Goal: Task Accomplishment & Management: Manage account settings

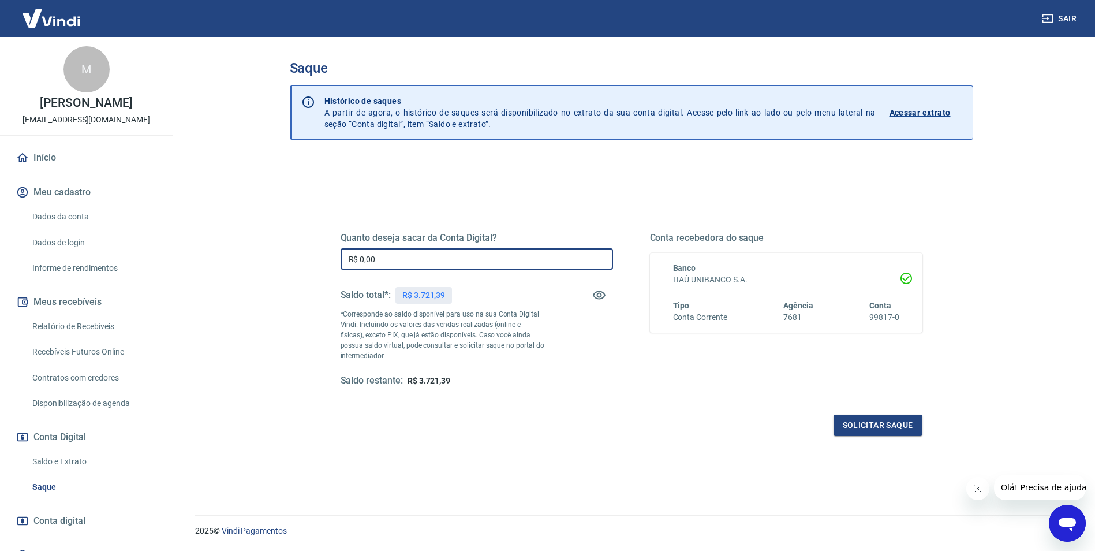
drag, startPoint x: 386, startPoint y: 262, endPoint x: 324, endPoint y: 259, distance: 61.8
click at [324, 259] on div "Quanto deseja sacar da Conta Digital? R$ 0,00 ​ Saldo total*: R$ 3.721,39 *Corr…" at bounding box center [631, 315] width 637 height 268
drag, startPoint x: 413, startPoint y: 296, endPoint x: 447, endPoint y: 296, distance: 34.0
click at [447, 296] on div "R$ 3.721,39" at bounding box center [423, 295] width 57 height 17
copy p "3.721,39"
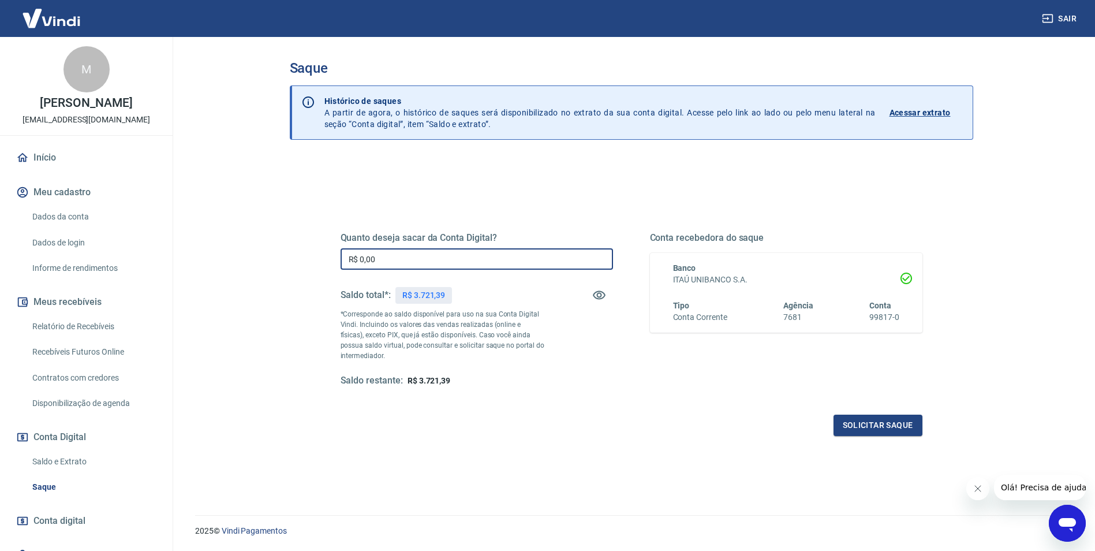
drag, startPoint x: 402, startPoint y: 264, endPoint x: 331, endPoint y: 260, distance: 70.5
click at [331, 260] on div "Quanto deseja sacar da Conta Digital? R$ 0,00 ​ Saldo total*: R$ 3.721,39 *Corr…" at bounding box center [631, 315] width 609 height 268
paste input "3.721,39"
type input "R$ 3.721,39"
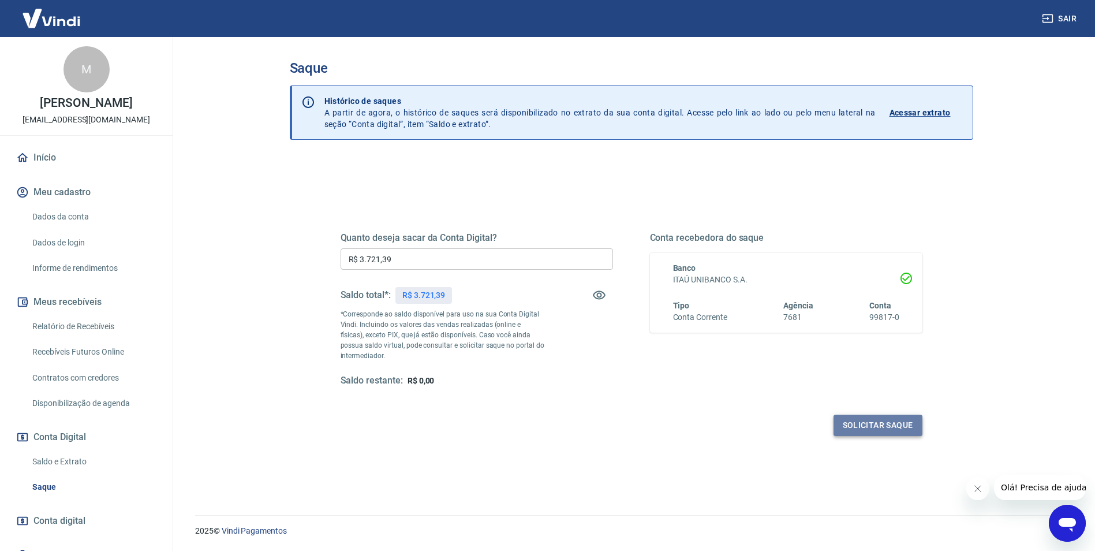
click at [869, 429] on button "Solicitar saque" at bounding box center [877, 424] width 89 height 21
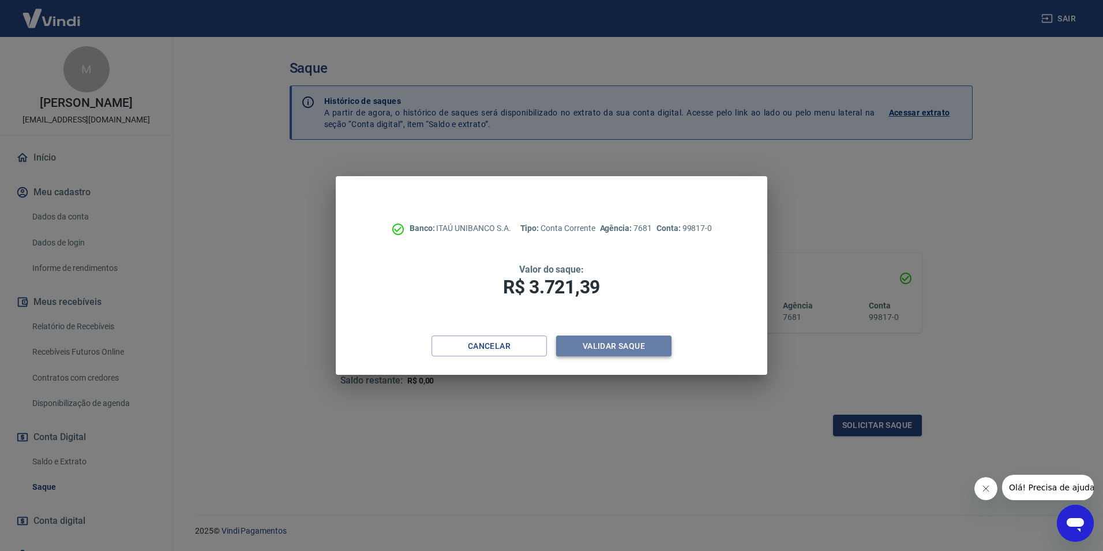
click at [611, 347] on button "Validar saque" at bounding box center [613, 345] width 115 height 21
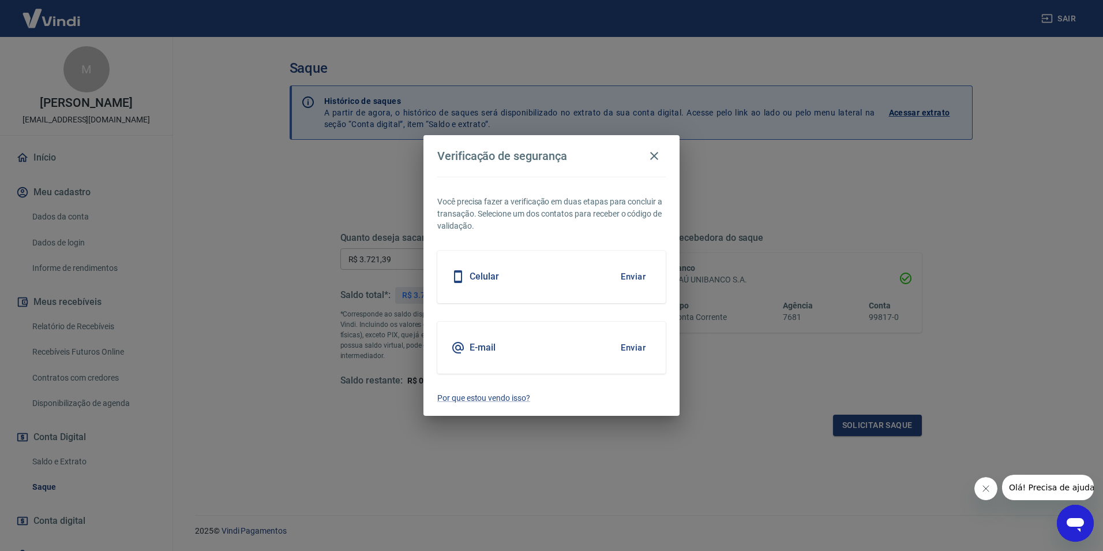
click at [540, 271] on div "Celular Enviar" at bounding box center [551, 276] width 229 height 52
click at [637, 278] on button "Enviar" at bounding box center [634, 276] width 38 height 24
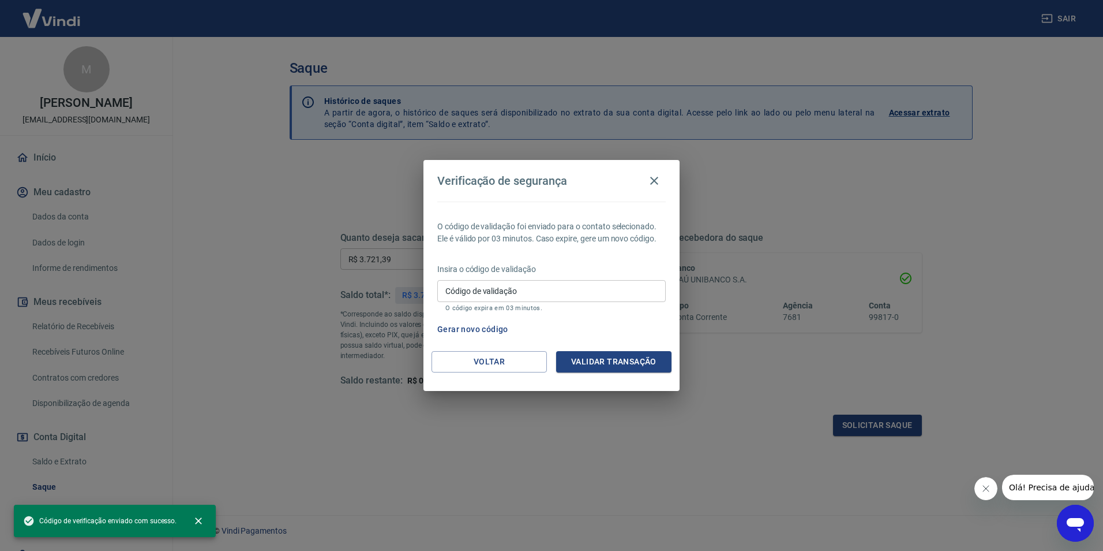
click at [559, 290] on input "Código de validação" at bounding box center [551, 290] width 229 height 21
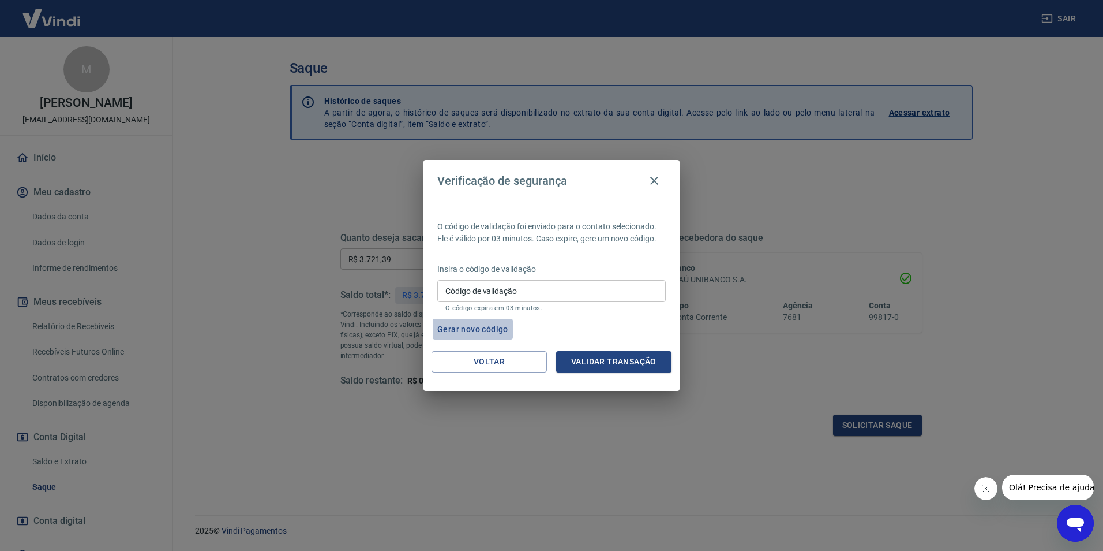
click at [481, 329] on button "Gerar novo código" at bounding box center [473, 329] width 80 height 21
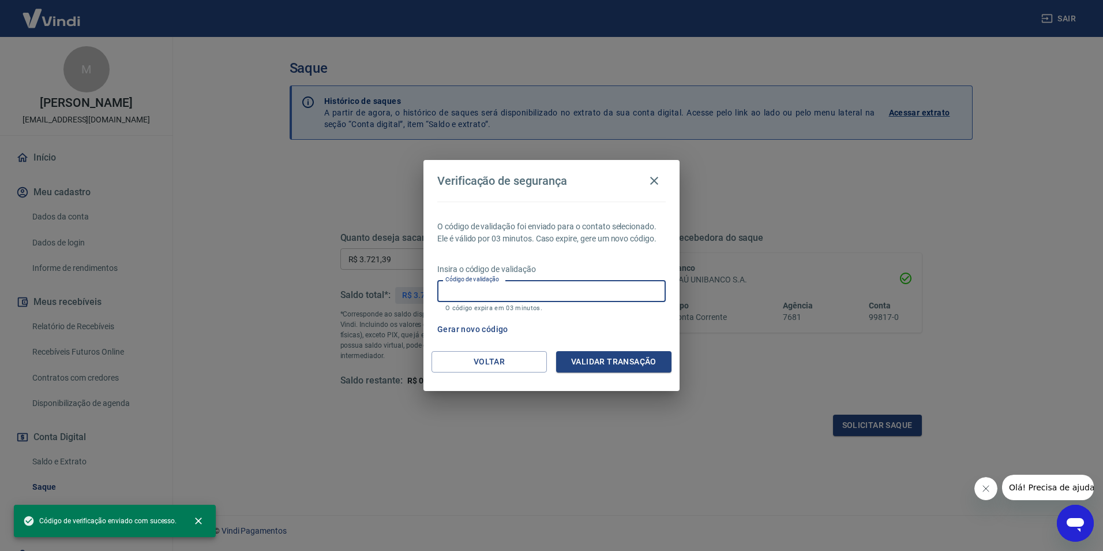
click at [485, 290] on input "Código de validação" at bounding box center [551, 290] width 229 height 21
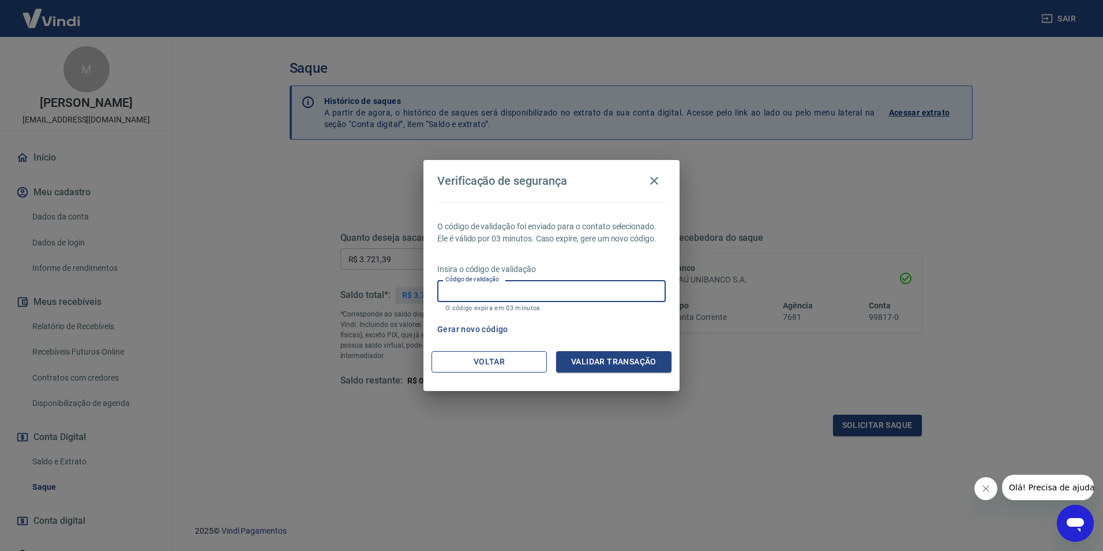
click at [511, 362] on button "Voltar" at bounding box center [489, 361] width 115 height 21
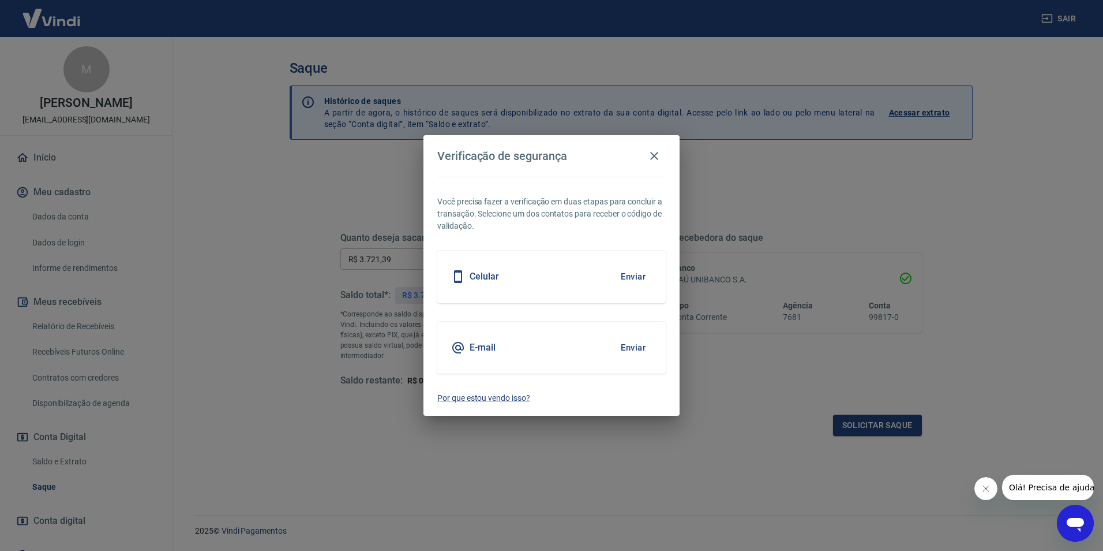
click at [638, 276] on button "Enviar" at bounding box center [634, 276] width 38 height 24
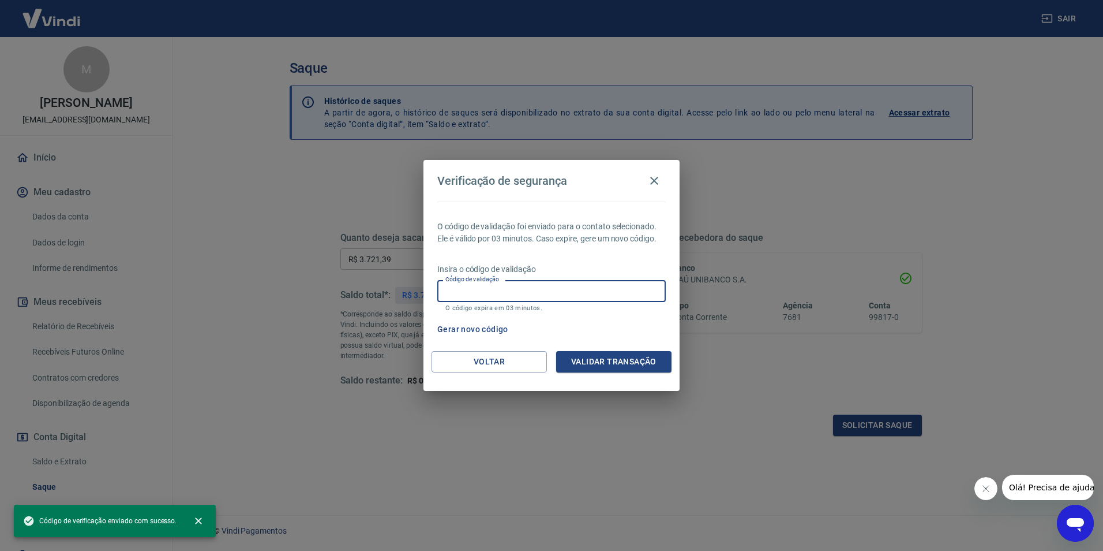
click at [518, 289] on input "Código de validação" at bounding box center [551, 290] width 229 height 21
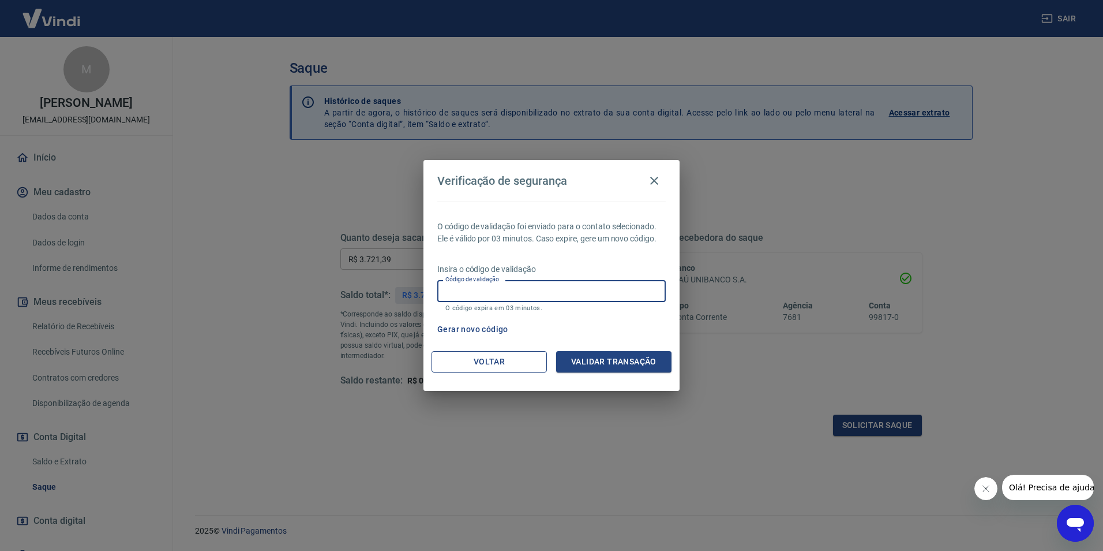
click at [509, 359] on button "Voltar" at bounding box center [489, 361] width 115 height 21
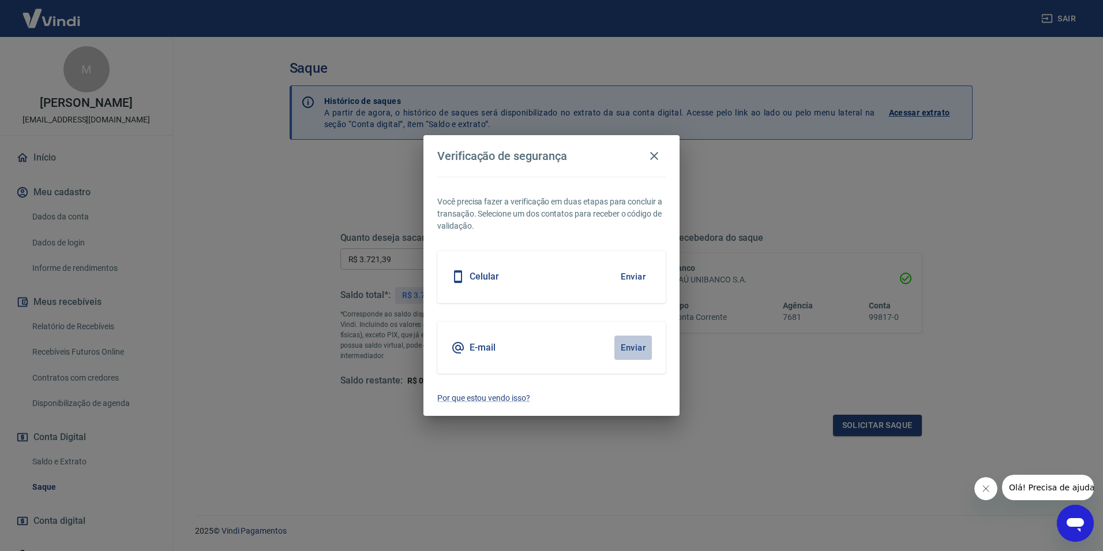
click at [627, 345] on button "Enviar" at bounding box center [634, 347] width 38 height 24
click at [626, 347] on button "Enviar" at bounding box center [634, 347] width 38 height 24
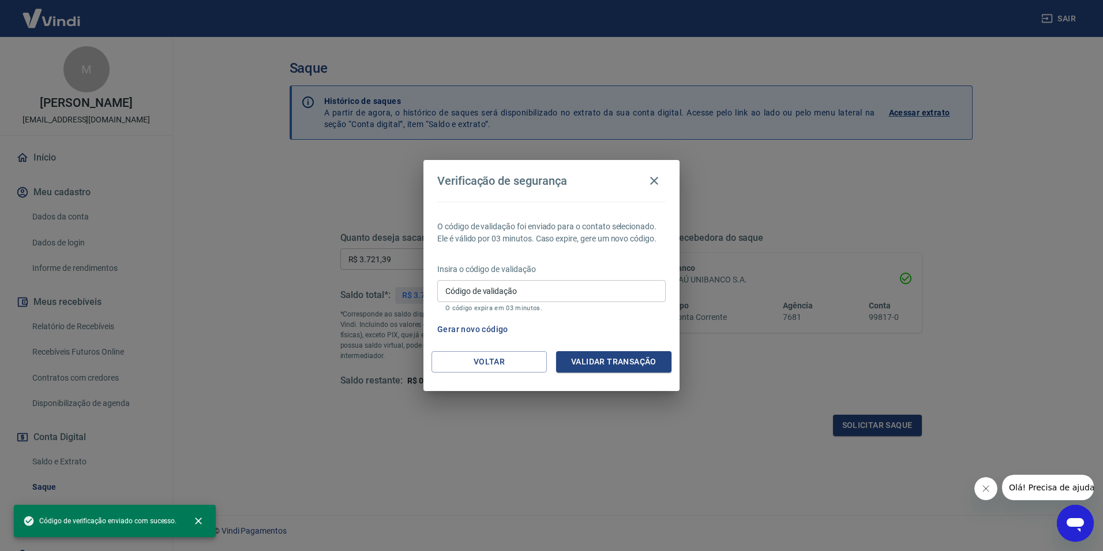
click at [518, 292] on input "Código de validação" at bounding box center [551, 290] width 229 height 21
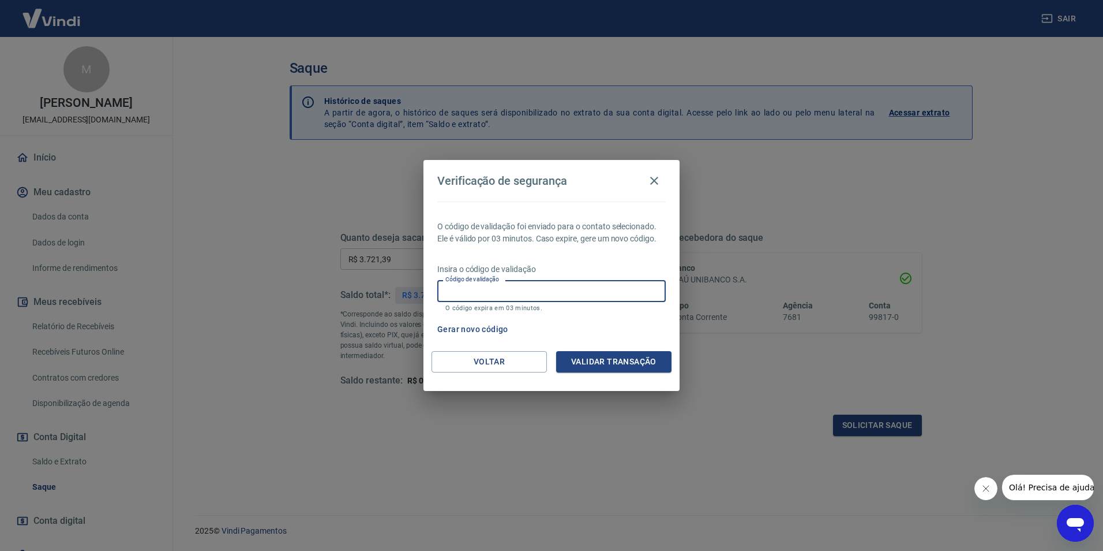
paste input "916597"
type input "916597"
click at [592, 357] on button "Validar transação" at bounding box center [613, 361] width 115 height 21
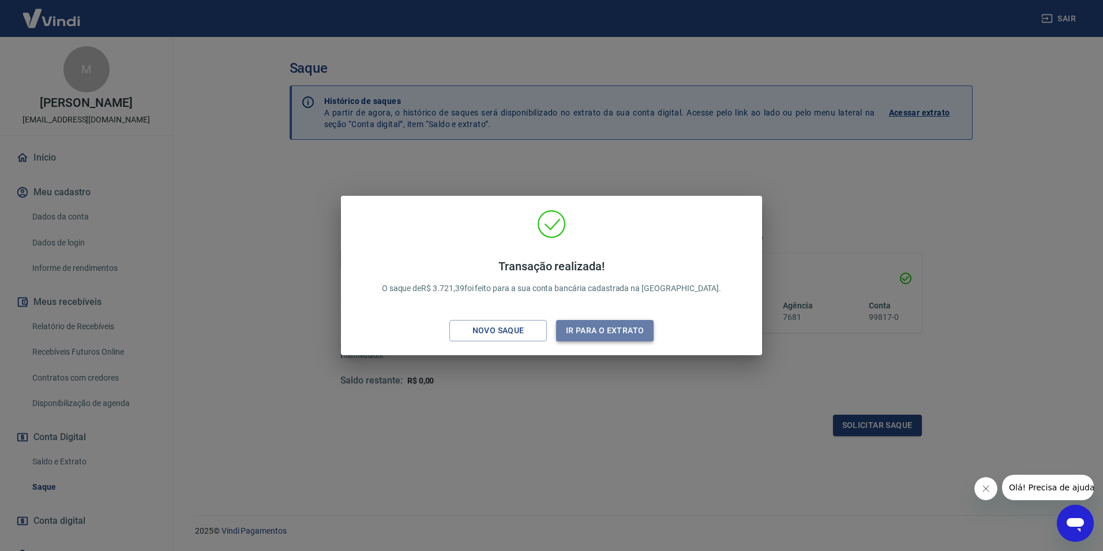
click at [596, 328] on button "Ir para o extrato" at bounding box center [605, 330] width 98 height 21
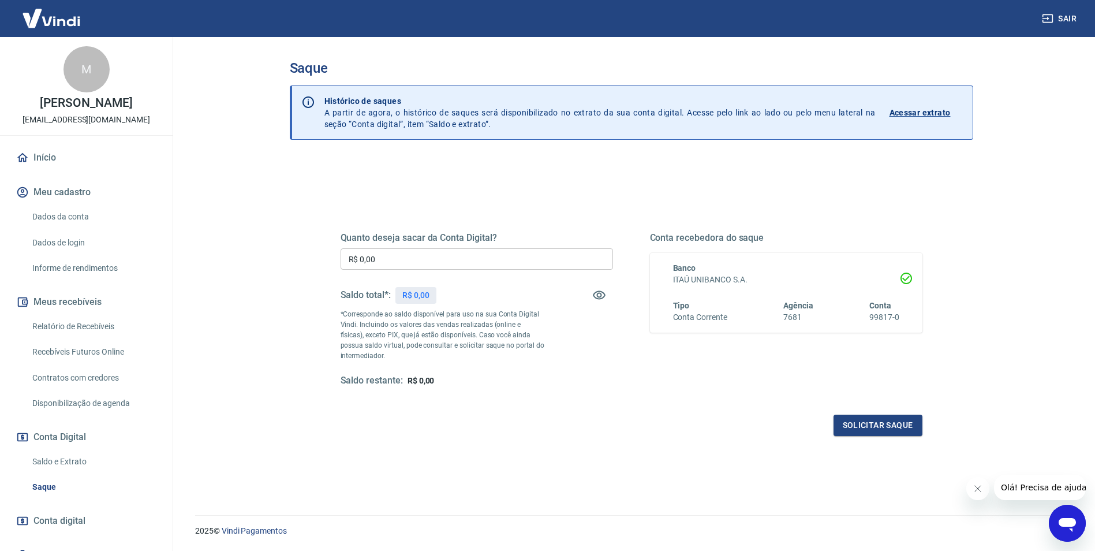
click at [930, 114] on p "Acessar extrato" at bounding box center [919, 113] width 61 height 12
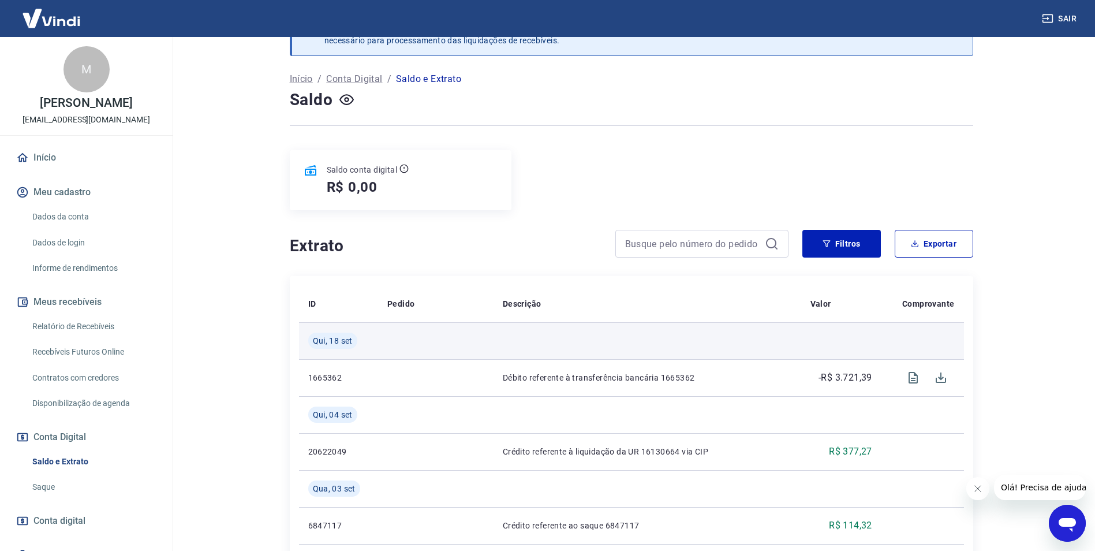
scroll to position [39, 0]
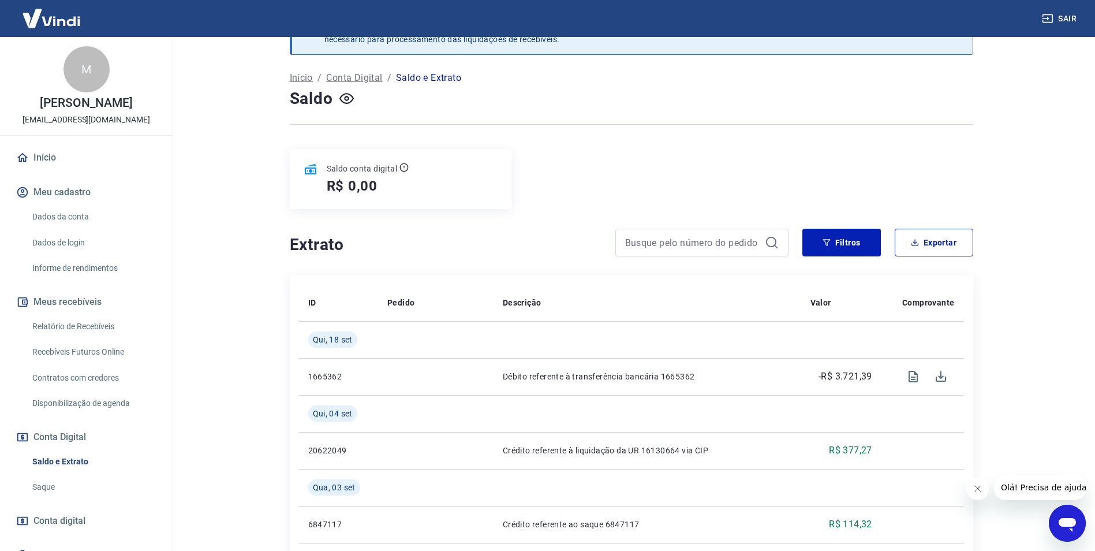
click at [98, 328] on link "Relatório de Recebíveis" at bounding box center [93, 327] width 131 height 24
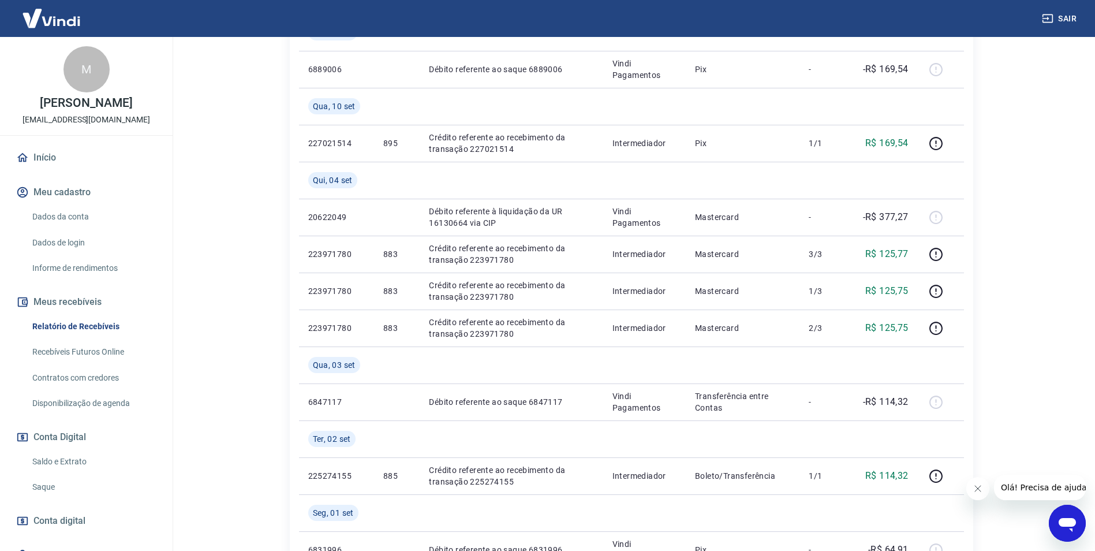
scroll to position [538, 0]
click at [78, 354] on link "Recebíveis Futuros Online" at bounding box center [93, 352] width 131 height 24
